Goal: Transaction & Acquisition: Obtain resource

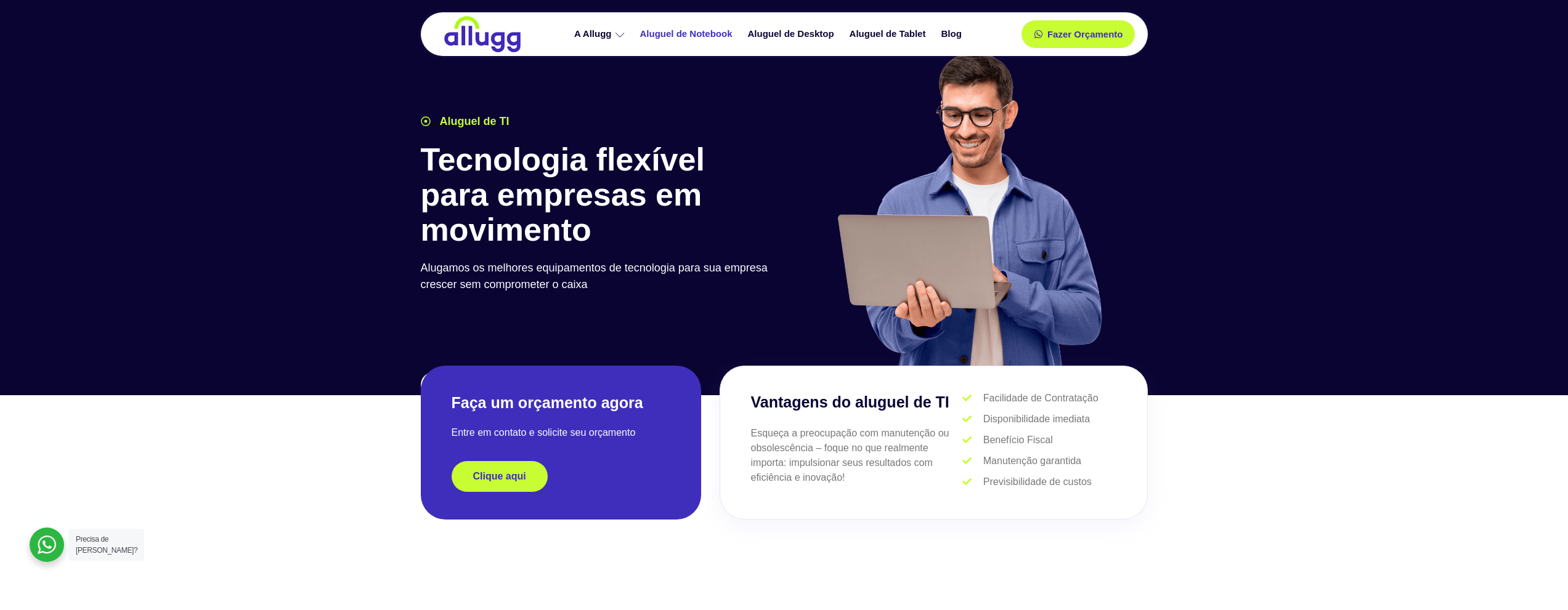
click at [713, 36] on link "Aluguel de Notebook" at bounding box center [688, 34] width 108 height 21
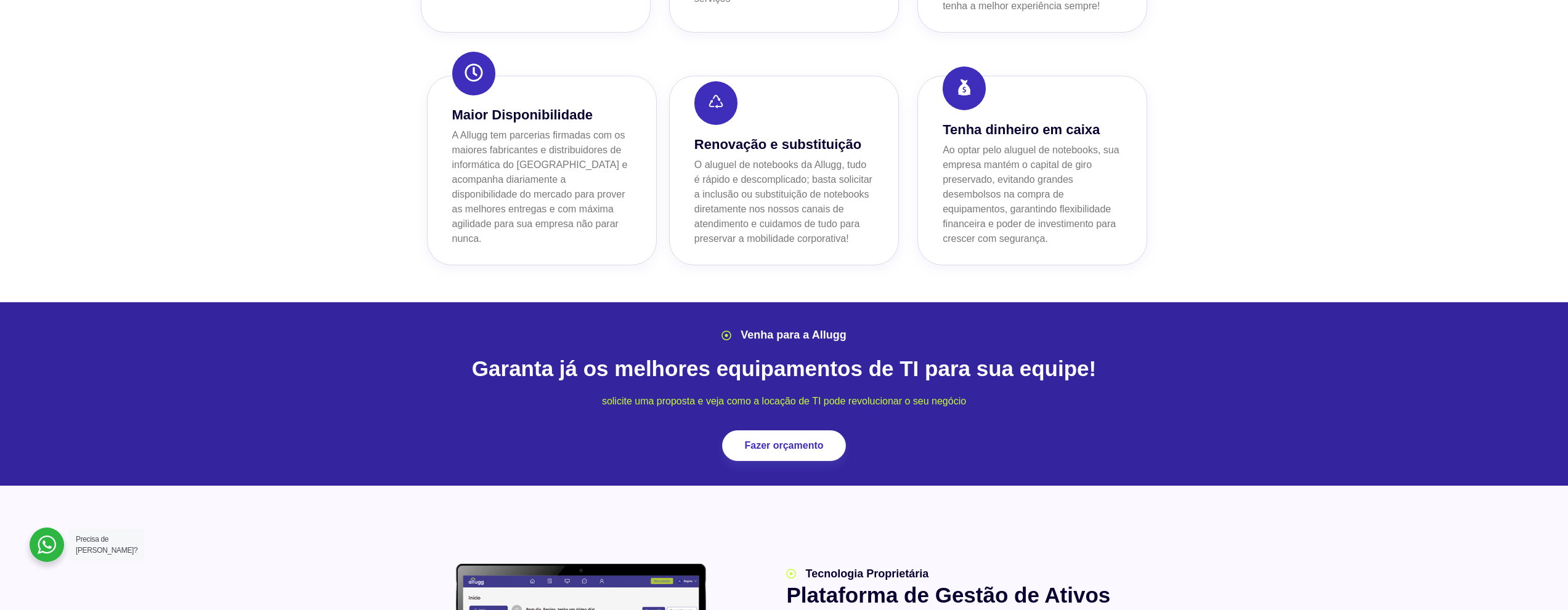
scroll to position [1355, 0]
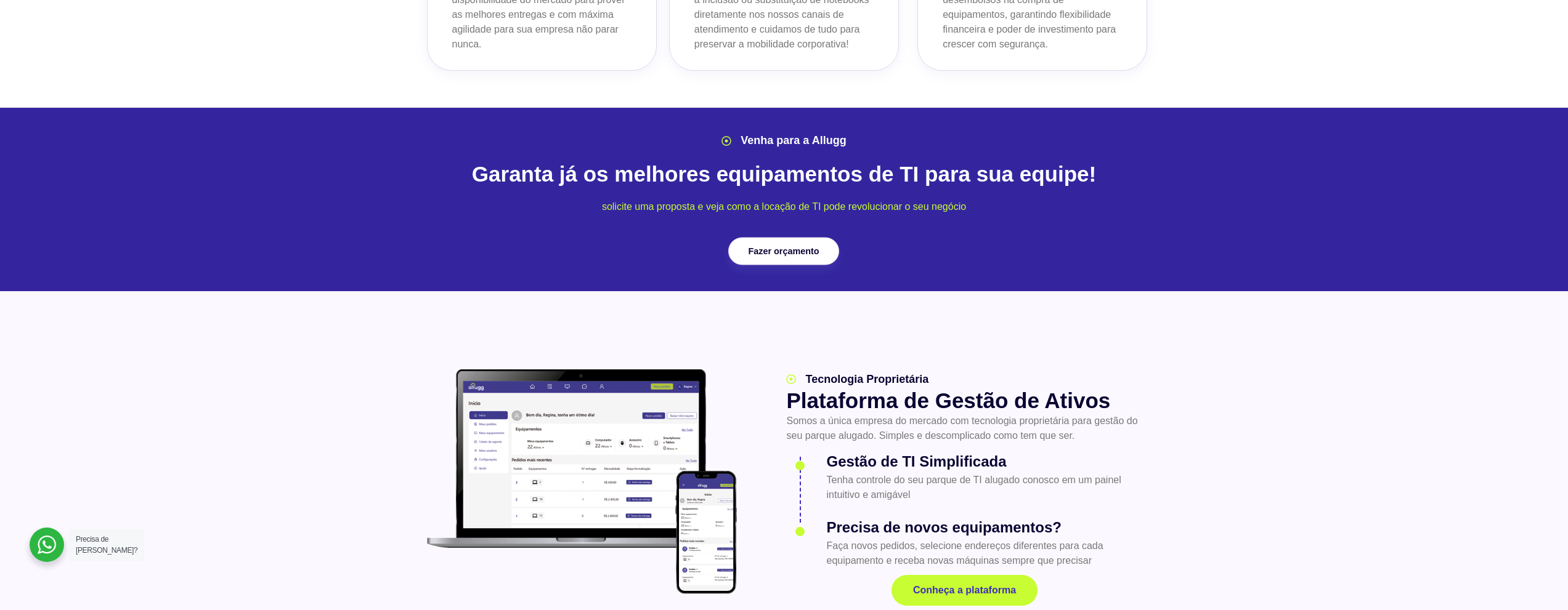
click at [793, 246] on span "Fazer orçamento" at bounding box center [784, 250] width 71 height 9
